Goal: Information Seeking & Learning: Learn about a topic

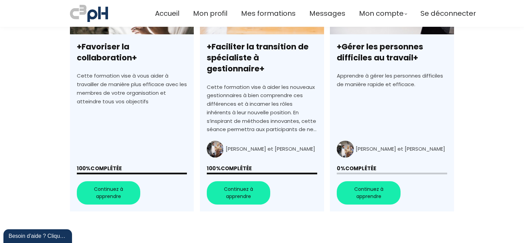
scroll to position [274, 0]
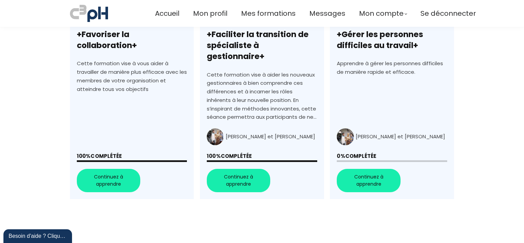
click at [367, 173] on link "+Gérer les personnes difficiles au travail+" at bounding box center [392, 75] width 124 height 246
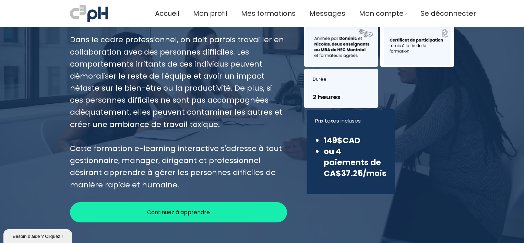
scroll to position [103, 0]
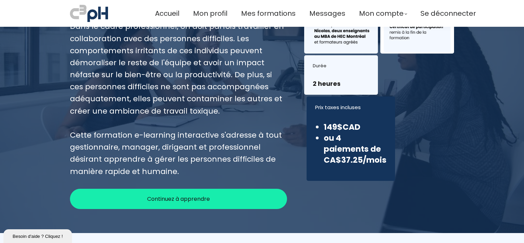
click at [201, 199] on span "Continuez à apprendre" at bounding box center [178, 198] width 63 height 9
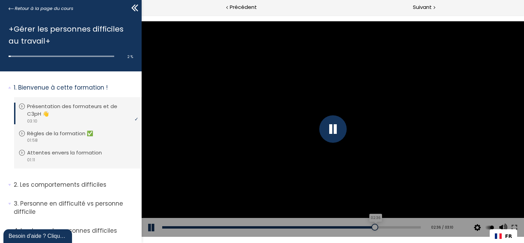
click at [370, 228] on div "02:36" at bounding box center [291, 227] width 258 height 2
click at [405, 227] on div "03:02" at bounding box center [291, 227] width 258 height 2
click at [83, 137] on div "video 01:58" at bounding box center [77, 140] width 117 height 7
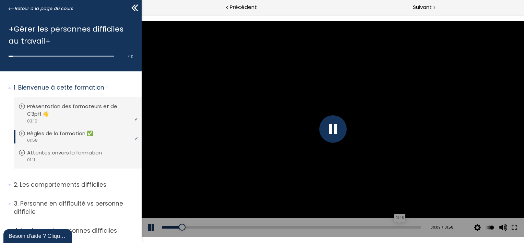
click at [394, 228] on div "01:48" at bounding box center [291, 227] width 258 height 2
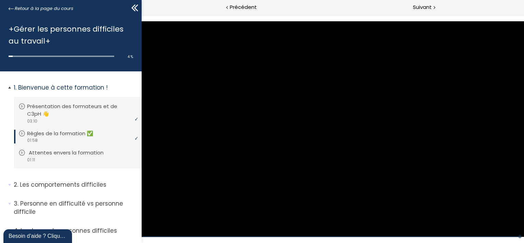
click at [81, 157] on div "video 01:11" at bounding box center [77, 159] width 117 height 7
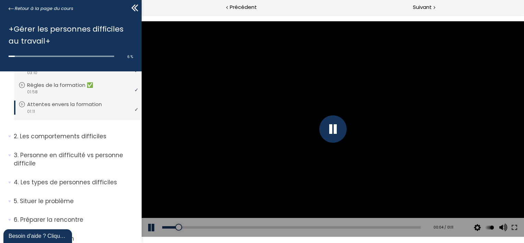
scroll to position [69, 0]
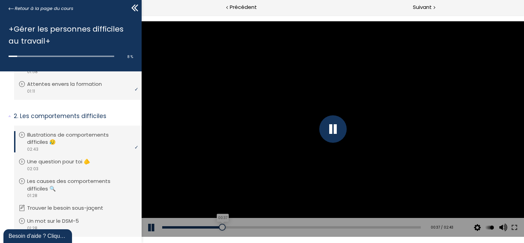
click at [220, 227] on div "00:37" at bounding box center [291, 227] width 258 height 2
click at [264, 227] on div "01:06" at bounding box center [291, 227] width 258 height 2
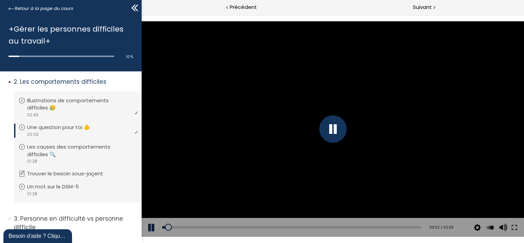
scroll to position [137, 0]
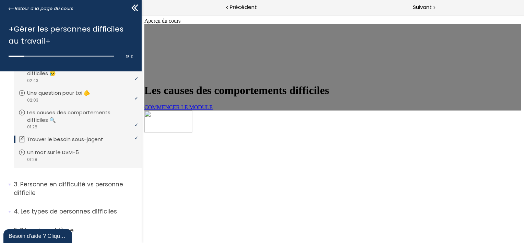
click at [202, 110] on span "COMMENCER LE MODULE" at bounding box center [178, 107] width 68 height 6
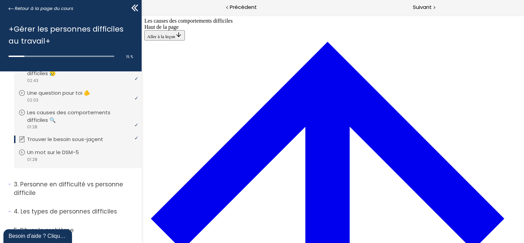
scroll to position [332, 0]
drag, startPoint x: 365, startPoint y: 143, endPoint x: 326, endPoint y: 144, distance: 39.1
drag, startPoint x: 326, startPoint y: 144, endPoint x: 301, endPoint y: 142, distance: 24.8
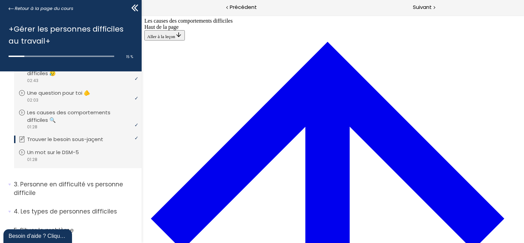
scroll to position [401, 0]
drag, startPoint x: 295, startPoint y: 139, endPoint x: 325, endPoint y: 170, distance: 42.2
drag, startPoint x: 283, startPoint y: 208, endPoint x: 309, endPoint y: 87, distance: 123.6
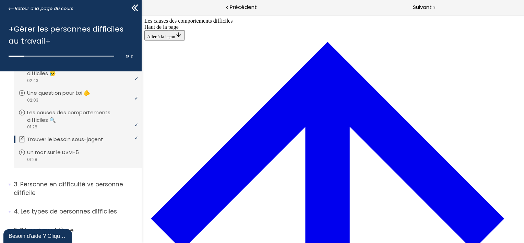
drag, startPoint x: 302, startPoint y: 115, endPoint x: 323, endPoint y: 115, distance: 20.9
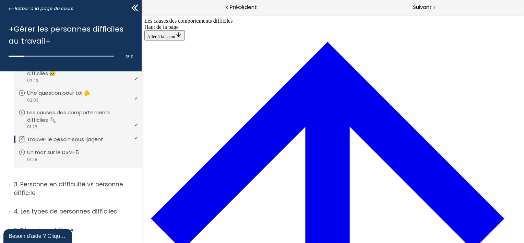
scroll to position [298, 0]
drag, startPoint x: 298, startPoint y: 84, endPoint x: 321, endPoint y: 84, distance: 23.0
drag, startPoint x: 299, startPoint y: 173, endPoint x: 320, endPoint y: 144, distance: 36.7
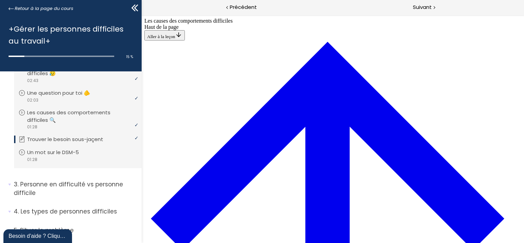
drag, startPoint x: 293, startPoint y: 172, endPoint x: 318, endPoint y: 171, distance: 25.0
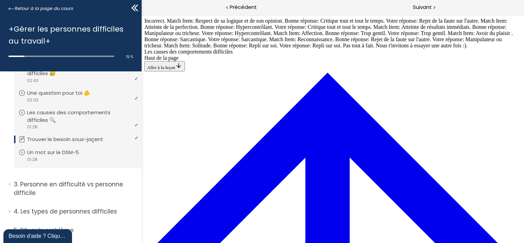
scroll to position [549, 0]
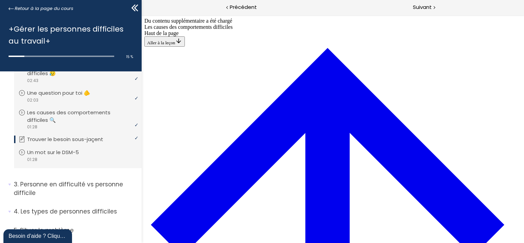
scroll to position [328, 0]
drag, startPoint x: 309, startPoint y: 51, endPoint x: 307, endPoint y: 62, distance: 11.2
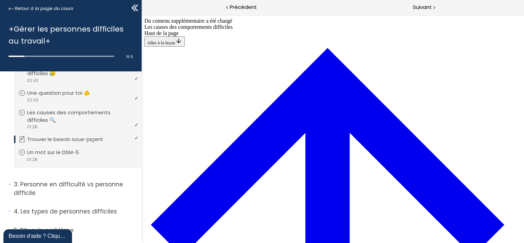
drag, startPoint x: 282, startPoint y: 152, endPoint x: 310, endPoint y: 218, distance: 71.0
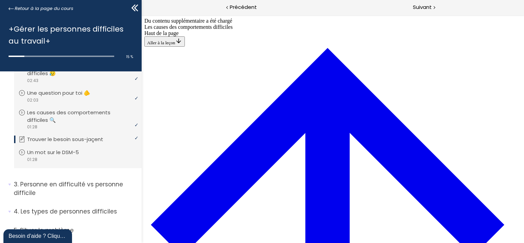
scroll to position [322, 0]
drag, startPoint x: 266, startPoint y: 62, endPoint x: 289, endPoint y: 191, distance: 130.8
drag, startPoint x: 264, startPoint y: 64, endPoint x: 284, endPoint y: 158, distance: 95.7
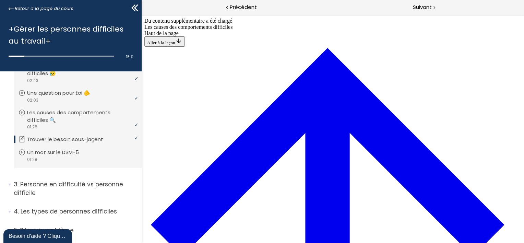
drag, startPoint x: 283, startPoint y: 86, endPoint x: 305, endPoint y: 59, distance: 34.8
drag, startPoint x: 289, startPoint y: 61, endPoint x: 306, endPoint y: 60, distance: 17.9
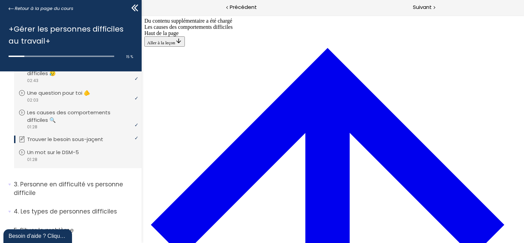
drag, startPoint x: 277, startPoint y: 53, endPoint x: 287, endPoint y: 56, distance: 9.8
drag, startPoint x: 287, startPoint y: 55, endPoint x: 305, endPoint y: 55, distance: 18.2
drag, startPoint x: 306, startPoint y: 153, endPoint x: 321, endPoint y: 151, distance: 15.5
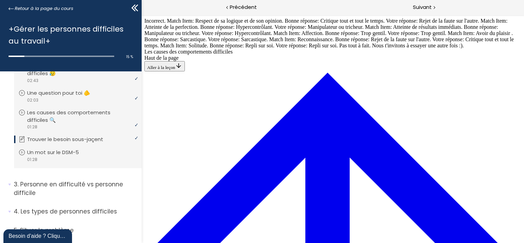
scroll to position [325, 0]
drag, startPoint x: 303, startPoint y: 116, endPoint x: 301, endPoint y: 93, distance: 23.8
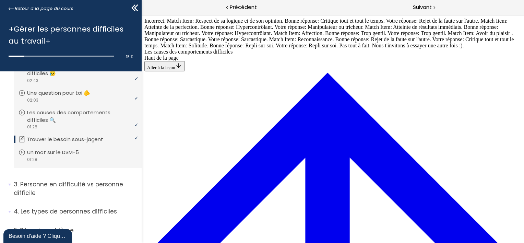
drag, startPoint x: 278, startPoint y: 32, endPoint x: 296, endPoint y: 195, distance: 163.5
drag, startPoint x: 276, startPoint y: 102, endPoint x: 294, endPoint y: 102, distance: 18.2
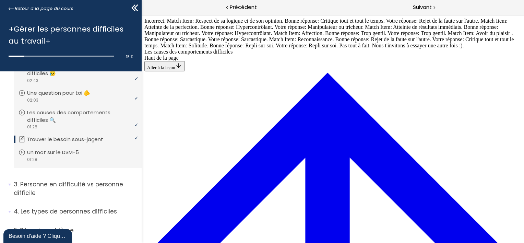
drag, startPoint x: 284, startPoint y: 164, endPoint x: 303, endPoint y: 134, distance: 35.8
drag, startPoint x: 301, startPoint y: 42, endPoint x: 324, endPoint y: 41, distance: 23.0
drag, startPoint x: 303, startPoint y: 75, endPoint x: 321, endPoint y: 73, distance: 17.9
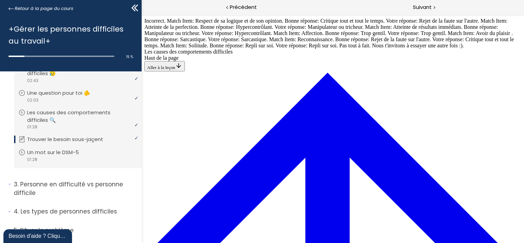
drag, startPoint x: 295, startPoint y: 106, endPoint x: 316, endPoint y: 197, distance: 93.9
drag, startPoint x: 315, startPoint y: 141, endPoint x: 334, endPoint y: 141, distance: 18.5
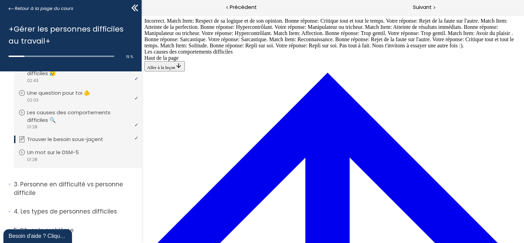
scroll to position [411, 0]
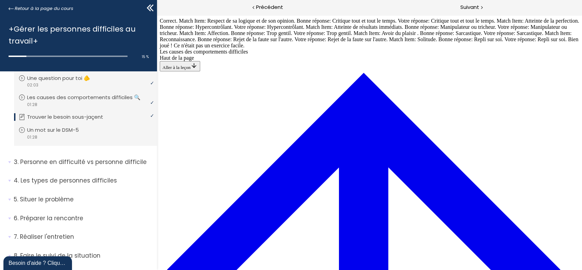
scroll to position [315, 0]
click at [471, 8] on span "Suivant" at bounding box center [469, 7] width 19 height 9
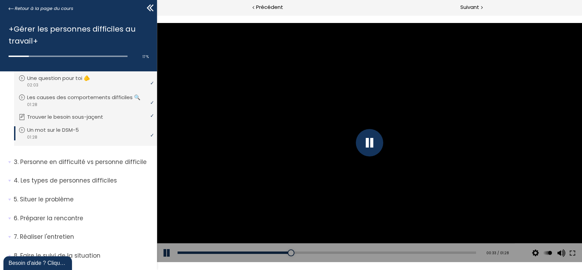
click at [494, 36] on div at bounding box center [369, 142] width 425 height 239
click at [376, 117] on div at bounding box center [369, 142] width 425 height 239
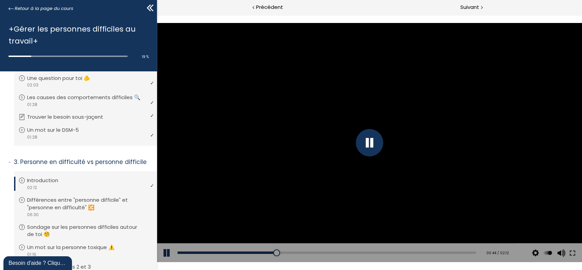
click at [397, 242] on div "Add chapter 01:39" at bounding box center [327, 252] width 299 height 19
click at [397, 242] on div "01:39" at bounding box center [327, 252] width 299 height 2
click at [344, 242] on div "01:15" at bounding box center [327, 252] width 299 height 2
click at [372, 242] on div "01:27" at bounding box center [327, 252] width 299 height 2
click at [383, 242] on div "01:32" at bounding box center [327, 252] width 299 height 2
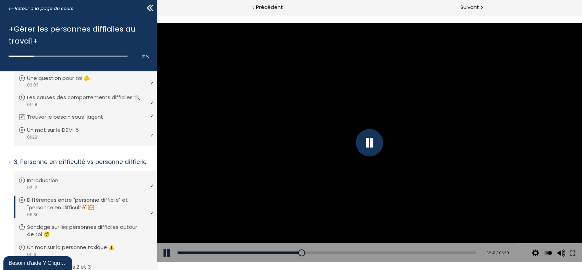
click at [368, 137] on div at bounding box center [369, 142] width 27 height 27
click at [382, 153] on div at bounding box center [369, 142] width 425 height 239
drag, startPoint x: 300, startPoint y: 250, endPoint x: 295, endPoint y: 252, distance: 5.2
click at [295, 242] on div at bounding box center [298, 252] width 7 height 7
click at [285, 242] on div at bounding box center [286, 252] width 7 height 7
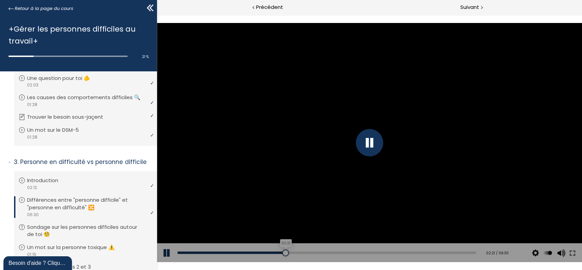
click at [283, 242] on div at bounding box center [285, 252] width 7 height 7
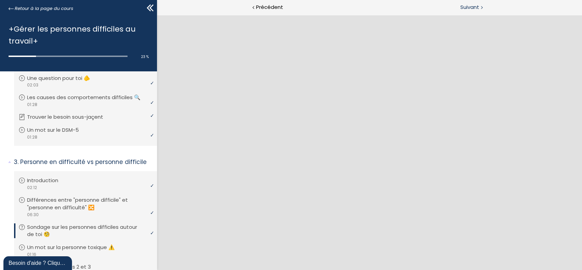
click at [475, 8] on span "Suivant" at bounding box center [469, 7] width 19 height 9
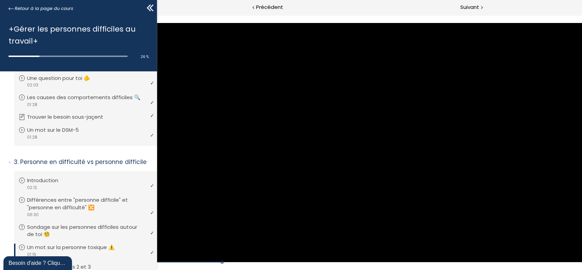
click at [379, 174] on div at bounding box center [369, 142] width 425 height 239
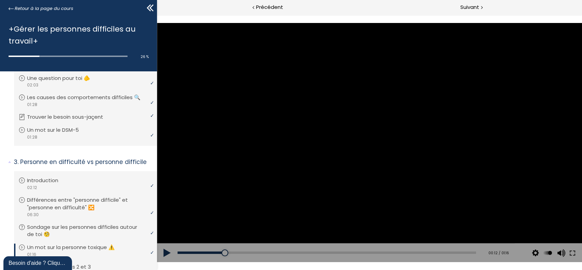
click at [370, 168] on div at bounding box center [369, 142] width 425 height 239
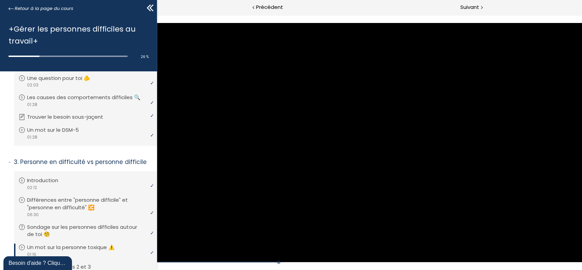
click at [341, 139] on div at bounding box center [369, 142] width 425 height 239
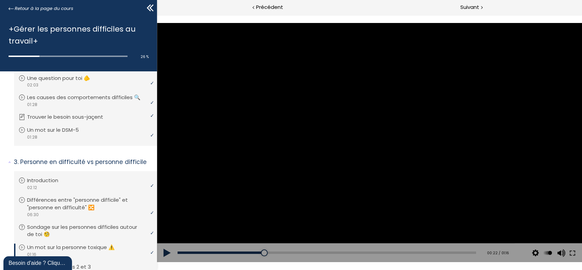
click at [411, 165] on div at bounding box center [369, 142] width 425 height 239
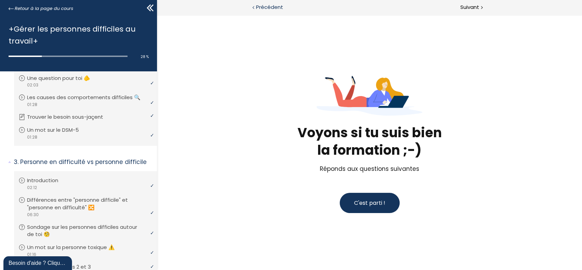
click at [267, 4] on span "Précédent" at bounding box center [269, 7] width 27 height 9
click at [374, 203] on span "C'est parti !" at bounding box center [369, 203] width 31 height 8
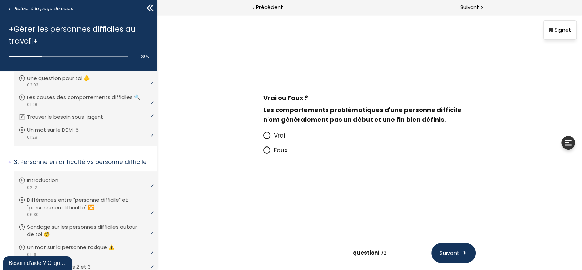
click at [265, 133] on icon at bounding box center [267, 135] width 6 height 6
click at [263, 137] on input "Vrai" at bounding box center [263, 137] width 0 height 0
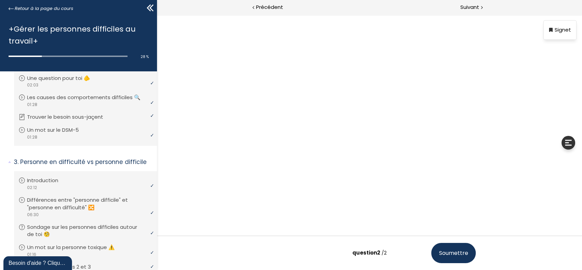
scroll to position [29, 0]
